Goal: Transaction & Acquisition: Purchase product/service

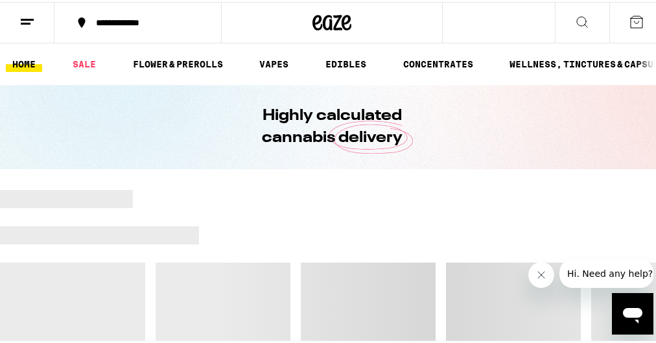
click at [543, 277] on icon "Close message from company" at bounding box center [541, 275] width 10 height 10
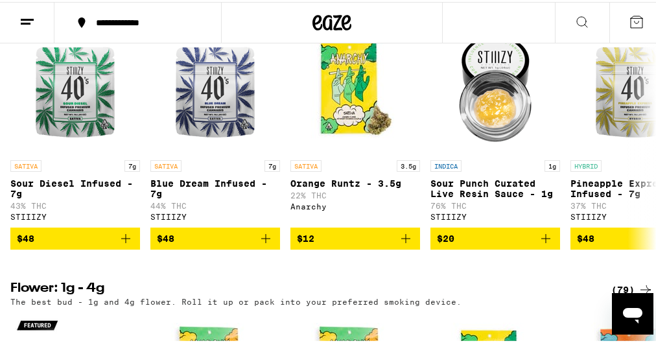
scroll to position [801, 0]
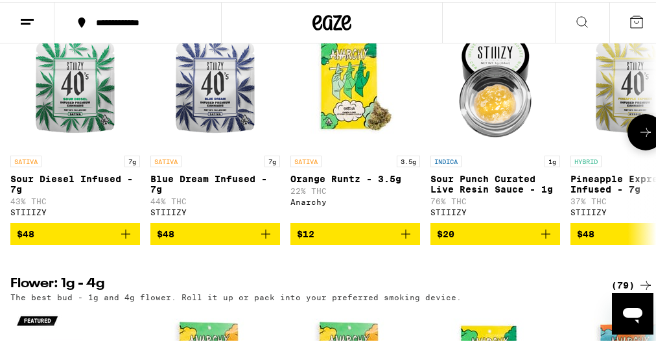
click at [643, 148] on button at bounding box center [645, 130] width 36 height 36
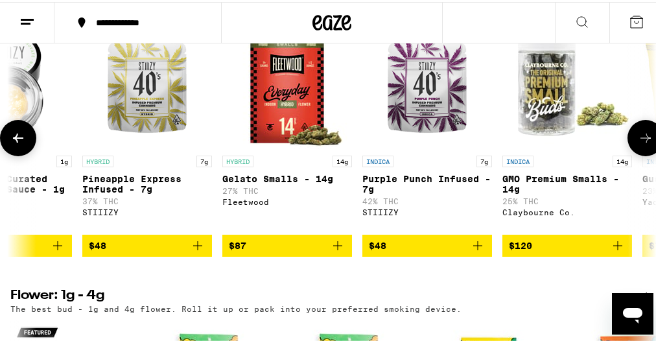
scroll to position [0, 494]
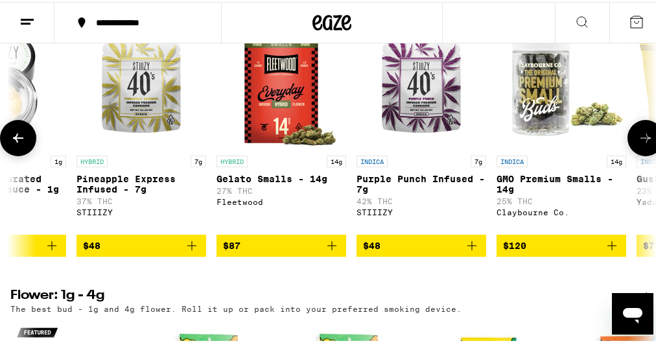
click at [643, 144] on icon at bounding box center [646, 136] width 16 height 16
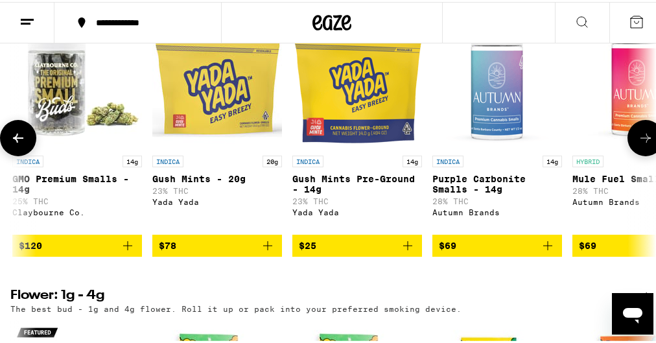
scroll to position [0, 987]
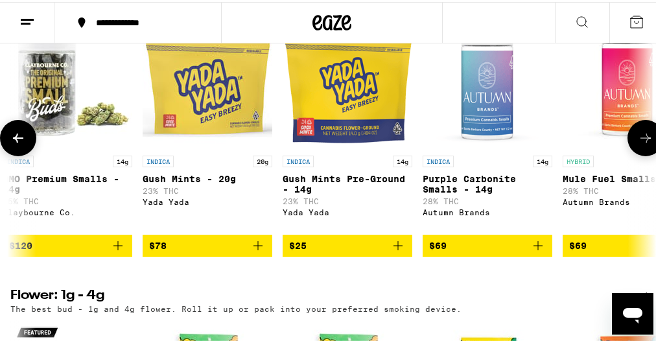
click at [643, 144] on icon at bounding box center [646, 136] width 16 height 16
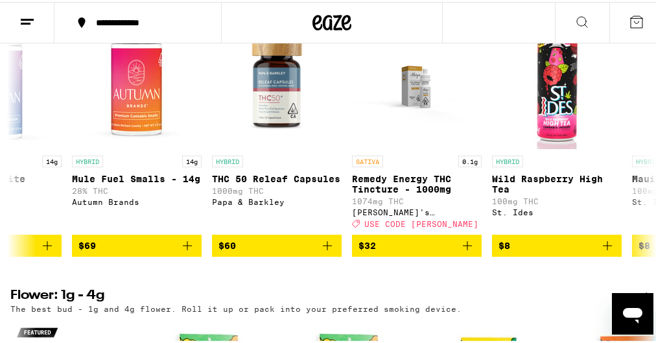
scroll to position [0, 1481]
